Goal: Obtain resource: Download file/media

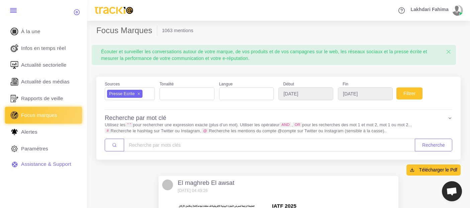
select select
click at [310, 97] on input "[DATE]" at bounding box center [306, 93] width 55 height 13
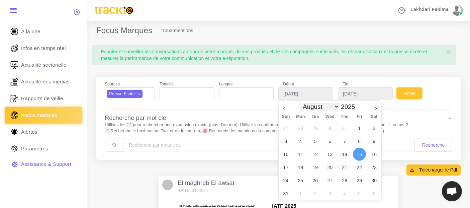
click at [335, 104] on select "January February March April May June July August September October November De…" at bounding box center [320, 107] width 40 height 8
select select "8"
click at [300, 103] on select "January February March April May June July August September October November De…" at bounding box center [320, 107] width 40 height 8
type input "[DATE]"
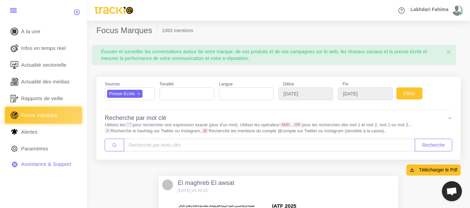
click at [358, 100] on div "Fin 2025-09-15" at bounding box center [368, 92] width 60 height 24
click at [359, 95] on input "2025-09-15" at bounding box center [365, 93] width 55 height 13
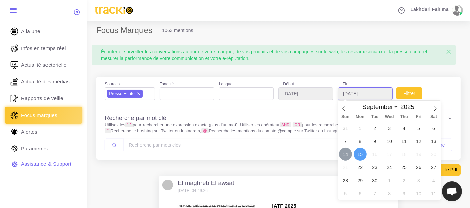
type input "[DATE]"
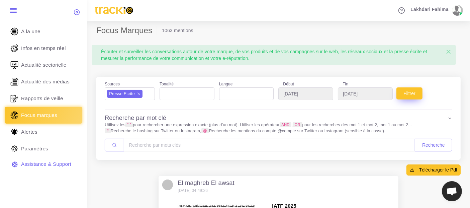
click at [409, 96] on button "Filtrer" at bounding box center [410, 93] width 26 height 12
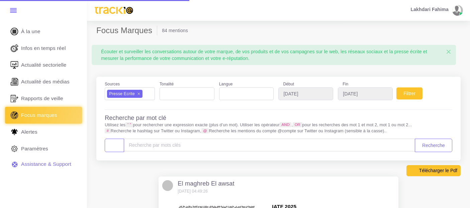
select select
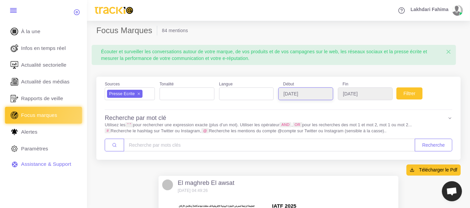
click at [301, 90] on input "2025-09-12" at bounding box center [306, 93] width 55 height 13
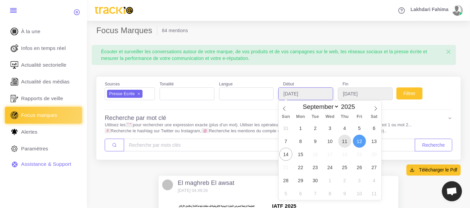
type input "[DATE]"
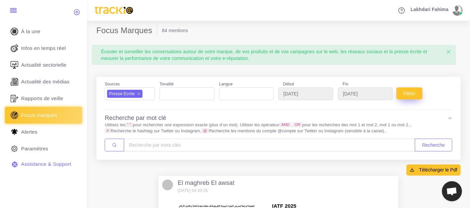
click at [406, 96] on button "Filtrer" at bounding box center [410, 93] width 26 height 12
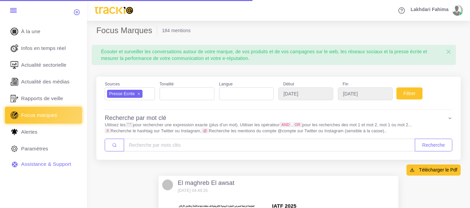
select select
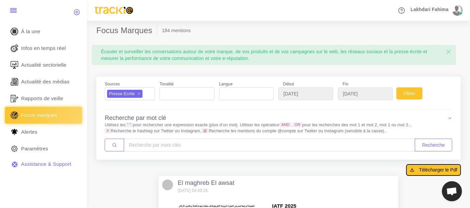
click at [423, 170] on span "Télécharger le Pdf" at bounding box center [438, 169] width 38 height 7
